Goal: Task Accomplishment & Management: Use online tool/utility

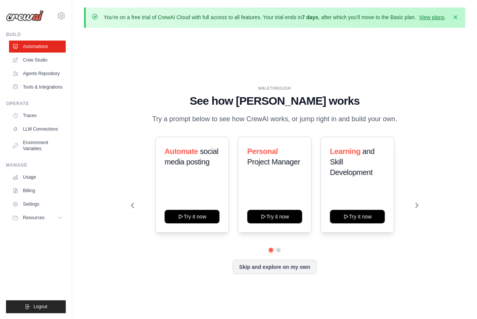
drag, startPoint x: 151, startPoint y: 124, endPoint x: 398, endPoint y: 130, distance: 246.2
click at [397, 125] on p "Try a prompt below to see how CrewAI works, or jump right in and build your own." at bounding box center [274, 119] width 253 height 11
click at [398, 125] on p "Try a prompt below to see how CrewAI works, or jump right in and build your own." at bounding box center [274, 119] width 253 height 11
drag, startPoint x: 167, startPoint y: 160, endPoint x: 205, endPoint y: 177, distance: 41.6
click at [206, 173] on div "Automate social media posting" at bounding box center [192, 159] width 55 height 27
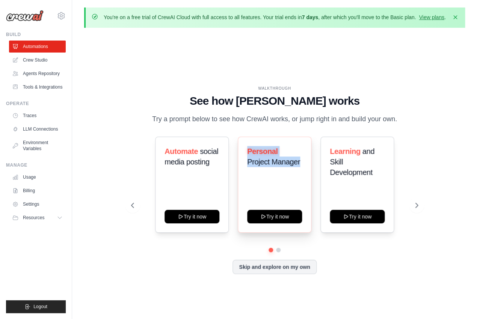
drag, startPoint x: 247, startPoint y: 160, endPoint x: 287, endPoint y: 177, distance: 43.5
click at [287, 173] on div "Personal Project Manager" at bounding box center [274, 159] width 55 height 27
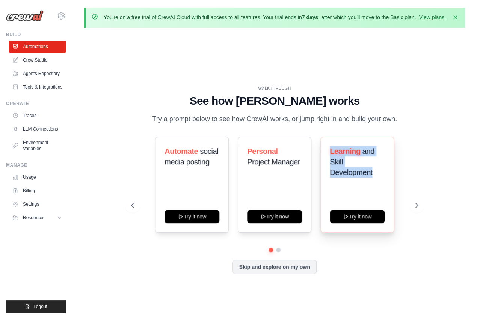
drag, startPoint x: 328, startPoint y: 157, endPoint x: 355, endPoint y: 192, distance: 43.1
click at [355, 190] on div "Learning and Skill Development Try it now" at bounding box center [358, 185] width 74 height 96
click at [355, 192] on div "Learning and Skill Development Try it now" at bounding box center [358, 185] width 74 height 96
drag, startPoint x: 198, startPoint y: 130, endPoint x: 377, endPoint y: 130, distance: 178.9
click at [377, 125] on p "Try a prompt below to see how CrewAI works, or jump right in and build your own." at bounding box center [274, 119] width 253 height 11
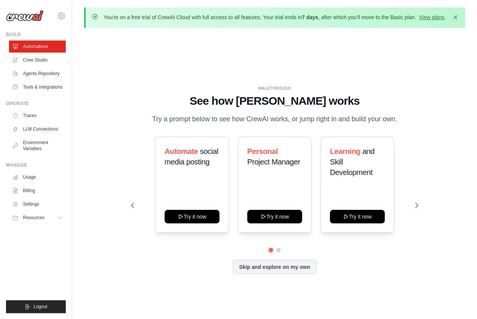
click at [377, 125] on p "Try a prompt below to see how CrewAI works, or jump right in and build your own." at bounding box center [274, 119] width 253 height 11
click at [40, 71] on link "Agents Repository" at bounding box center [38, 74] width 57 height 12
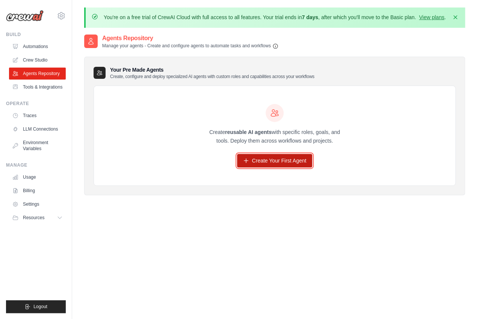
click at [250, 168] on link "Create Your First Agent" at bounding box center [275, 161] width 76 height 14
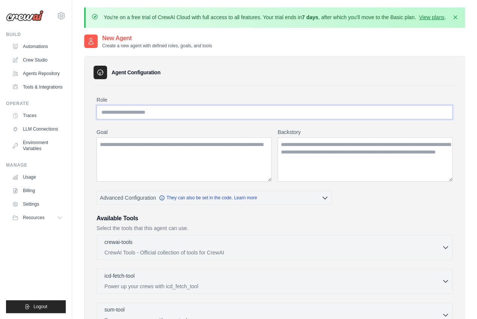
click at [148, 118] on input "Role" at bounding box center [275, 112] width 356 height 14
click at [162, 162] on textarea "Goal" at bounding box center [184, 160] width 175 height 44
click at [325, 153] on textarea "Backstory" at bounding box center [365, 160] width 175 height 44
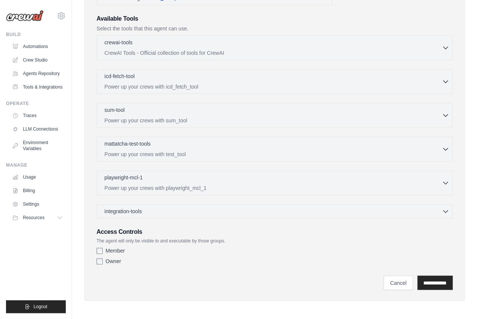
scroll to position [200, 0]
drag, startPoint x: 118, startPoint y: 248, endPoint x: 229, endPoint y: 251, distance: 110.5
click at [228, 245] on p "The agent will only be visible to and executable by those groups." at bounding box center [275, 242] width 356 height 6
click at [229, 245] on p "The agent will only be visible to and executable by those groups." at bounding box center [275, 242] width 356 height 6
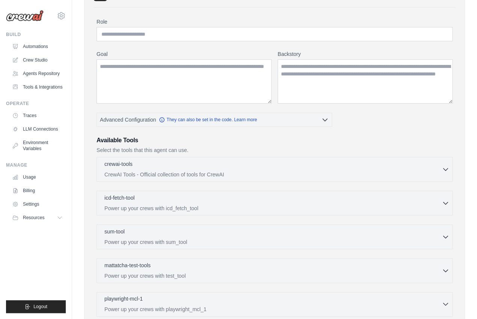
scroll to position [0, 0]
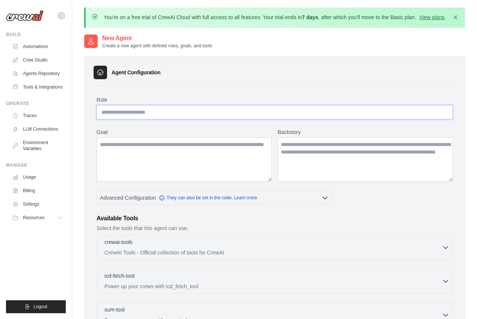
click at [117, 118] on input "Role" at bounding box center [275, 112] width 356 height 14
